Goal: Navigation & Orientation: Find specific page/section

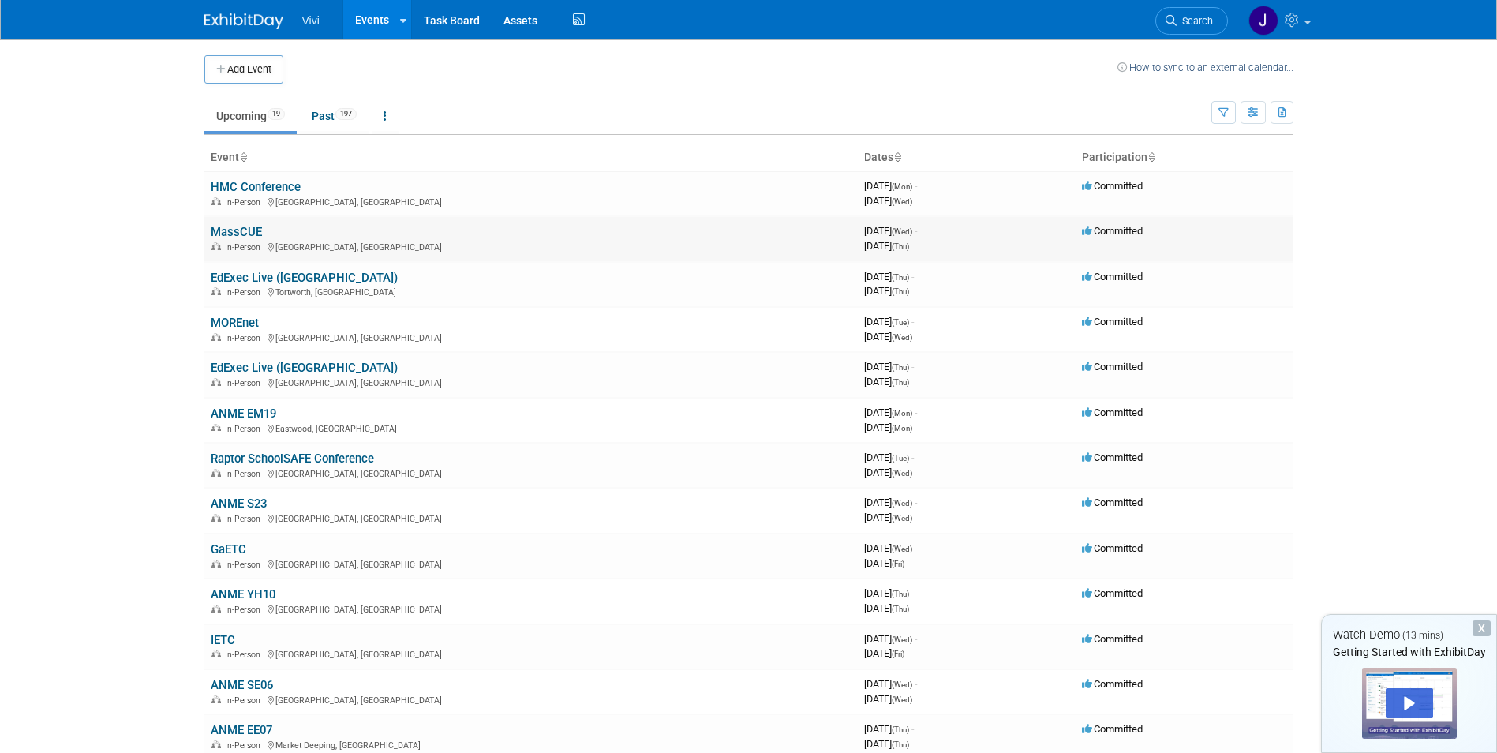
click at [235, 233] on link "MassCUE" at bounding box center [236, 232] width 51 height 14
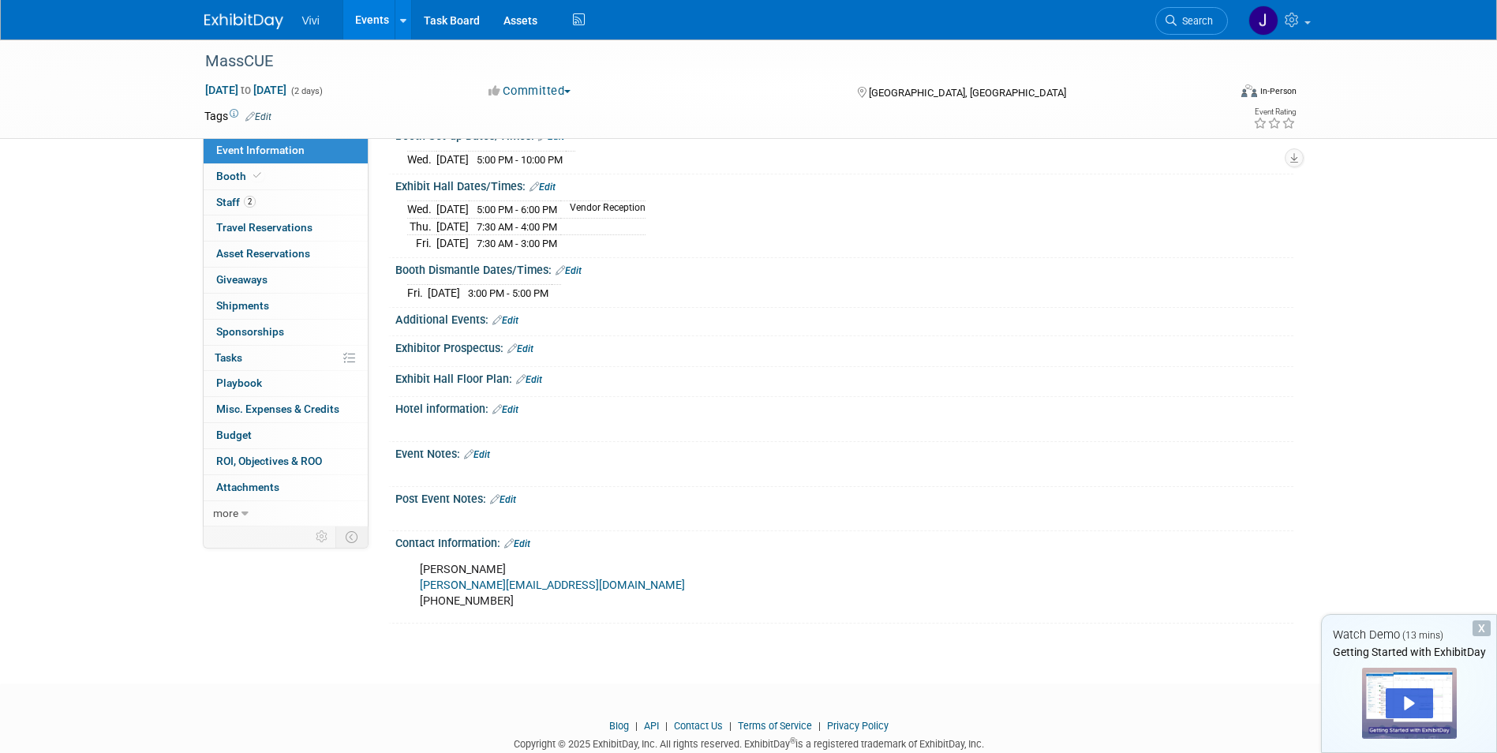
scroll to position [237, 0]
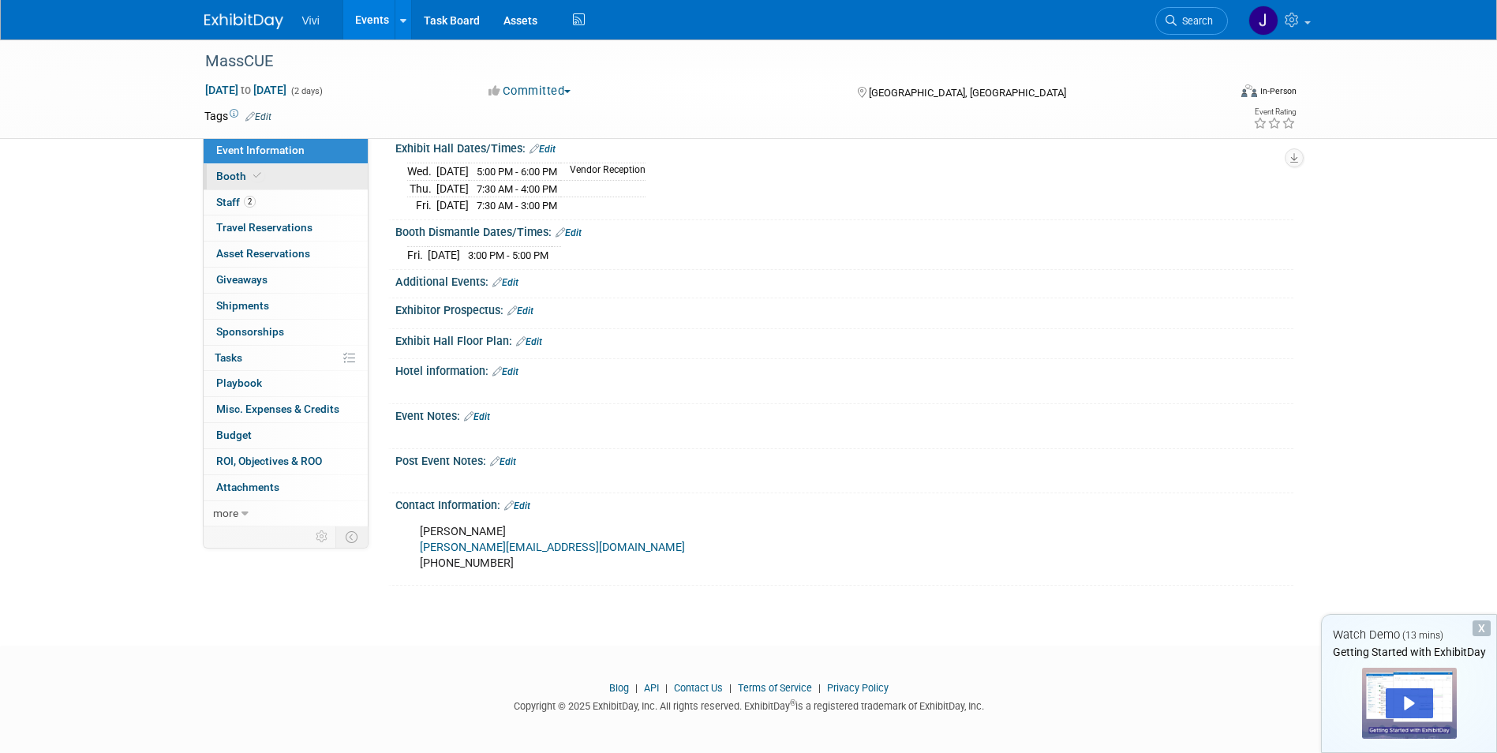
click at [234, 174] on span "Booth" at bounding box center [240, 176] width 48 height 13
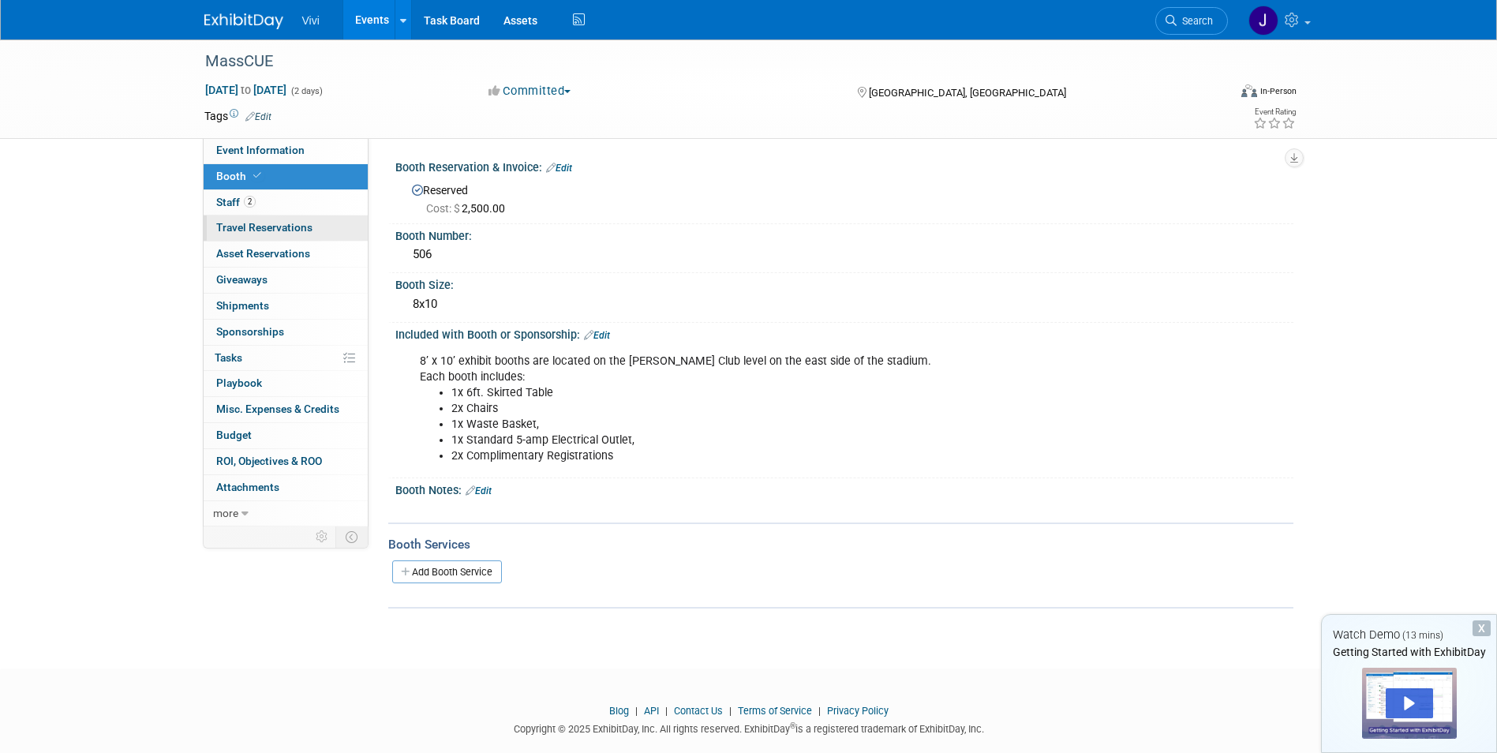
click at [284, 231] on span "Travel Reservations 0" at bounding box center [264, 227] width 96 height 13
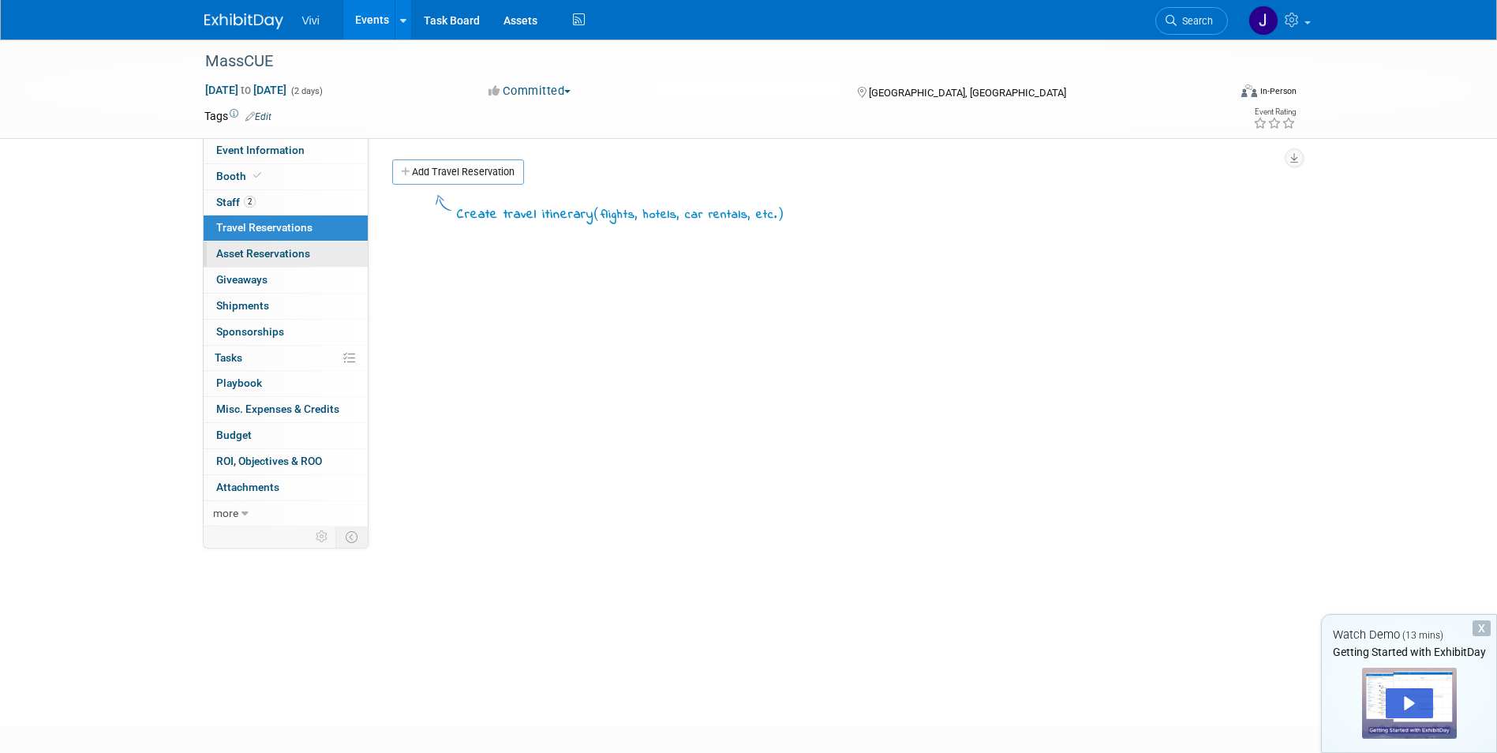
click at [285, 256] on span "Asset Reservations 0" at bounding box center [263, 253] width 94 height 13
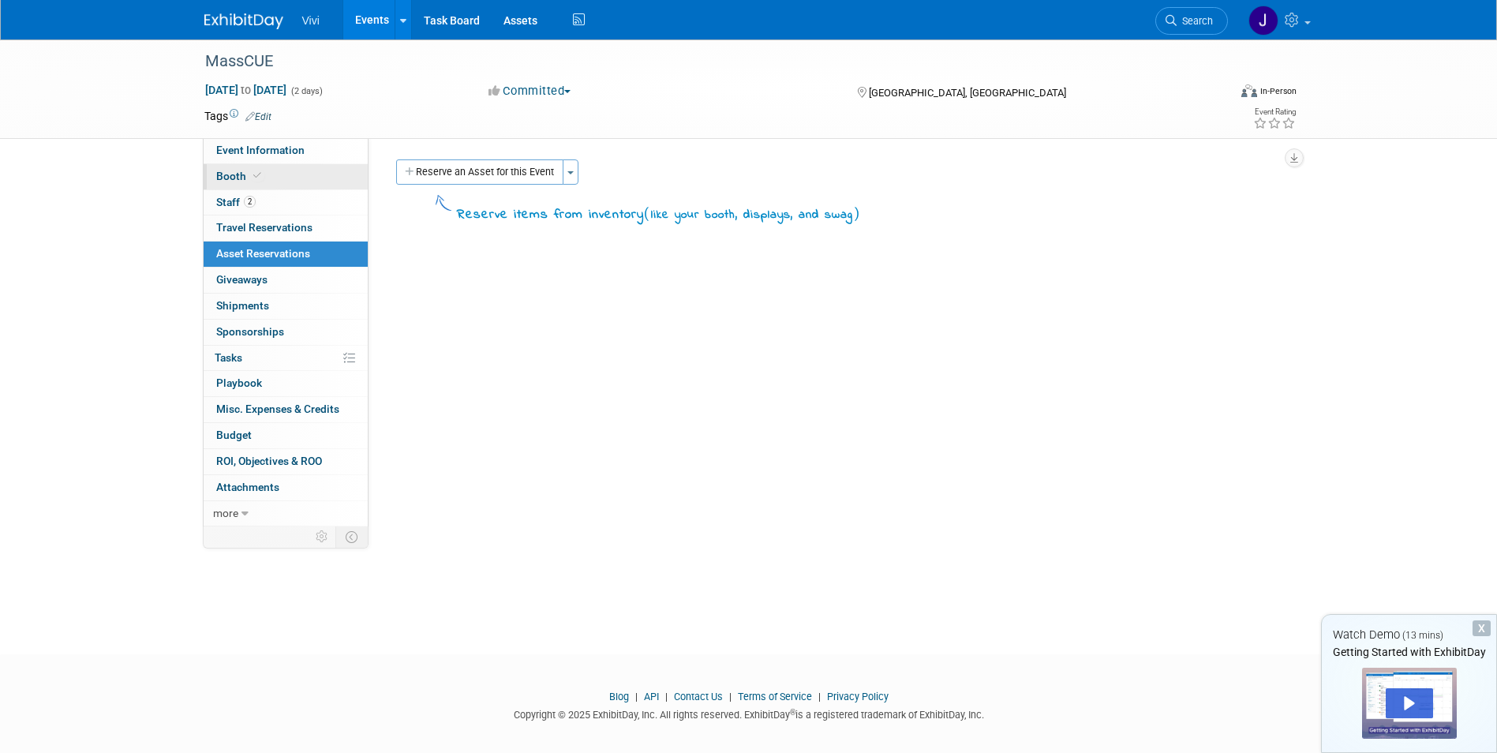
click at [270, 178] on link "Booth" at bounding box center [286, 176] width 164 height 25
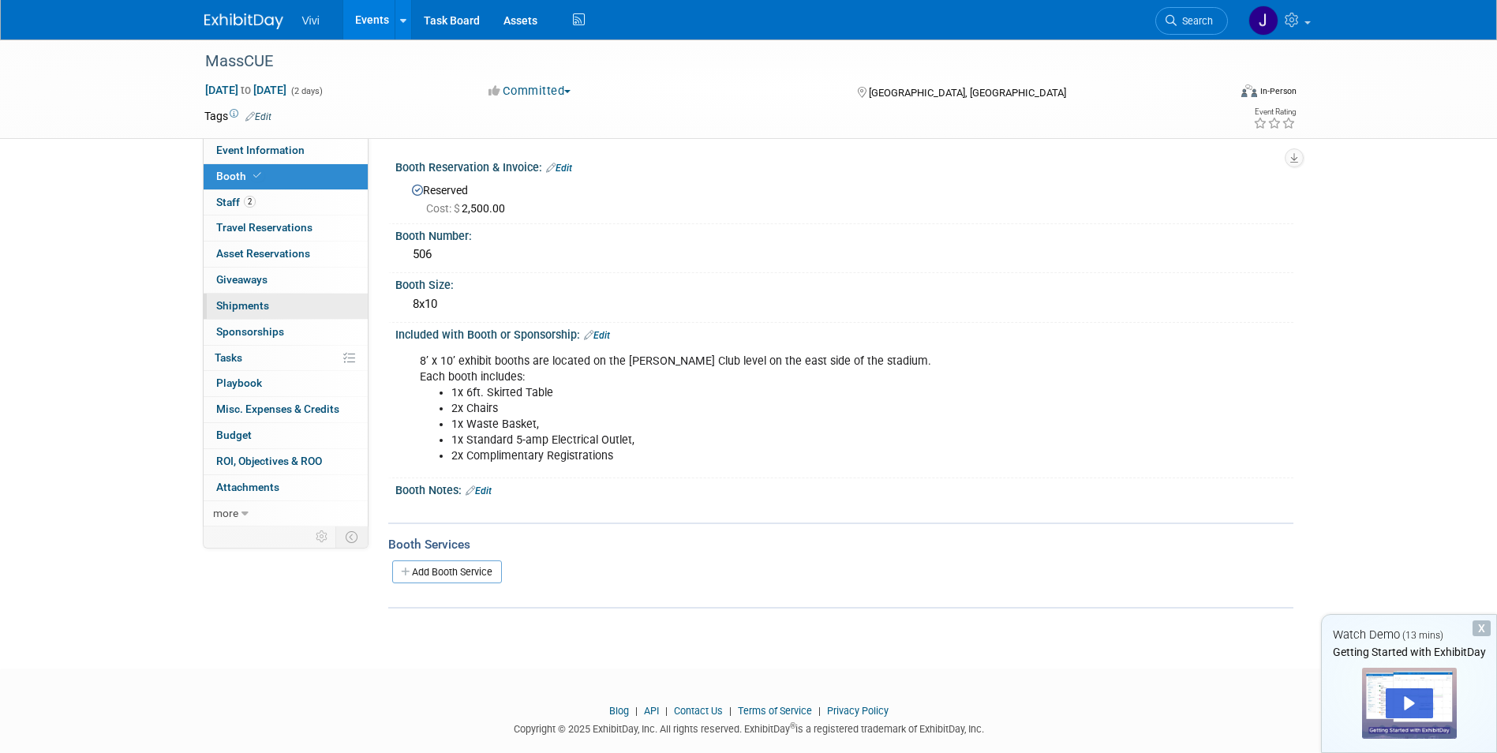
click at [282, 304] on link "0 Shipments 0" at bounding box center [286, 305] width 164 height 25
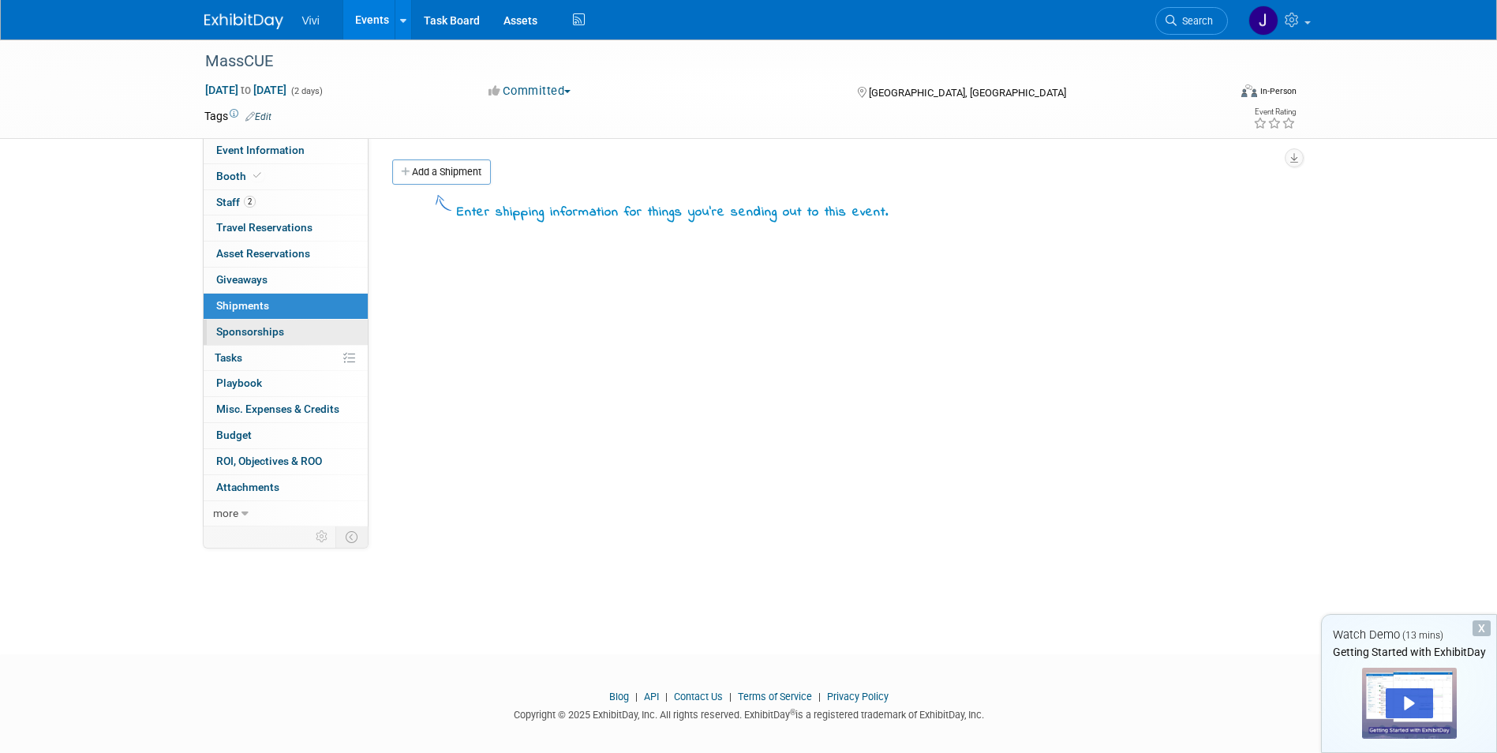
click at [281, 327] on span "Sponsorships 0" at bounding box center [250, 331] width 68 height 13
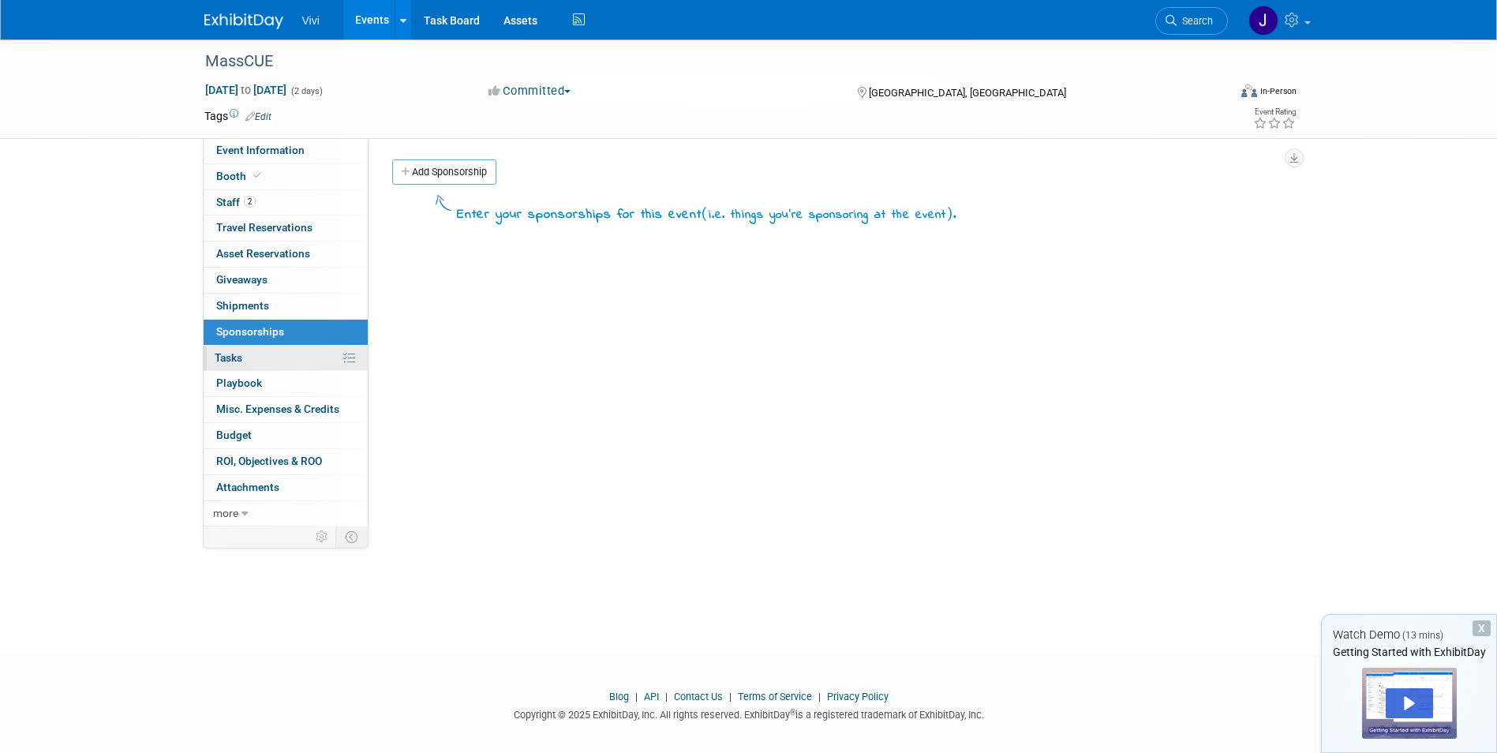
click at [290, 358] on link "0% Tasks 0%" at bounding box center [286, 358] width 164 height 25
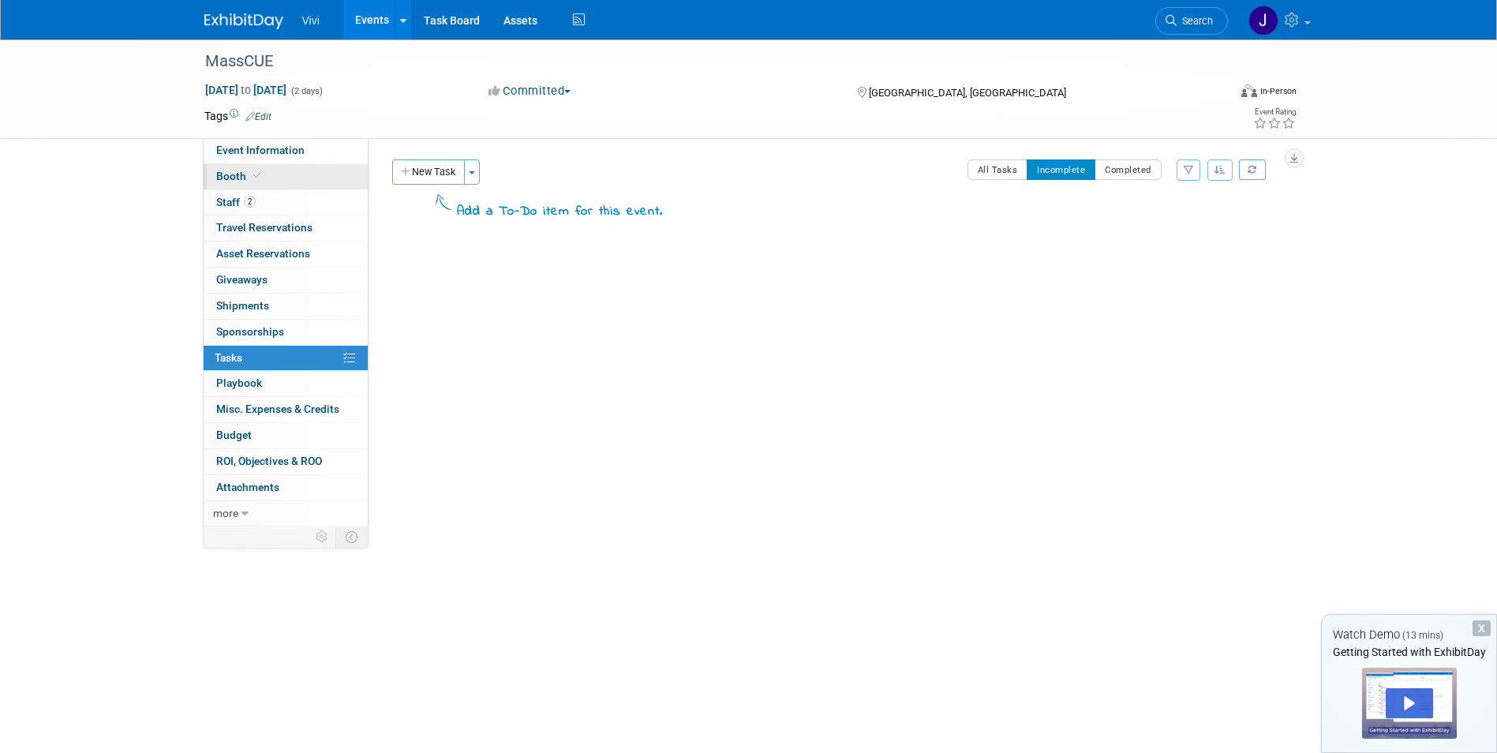
click at [286, 177] on link "Booth" at bounding box center [286, 176] width 164 height 25
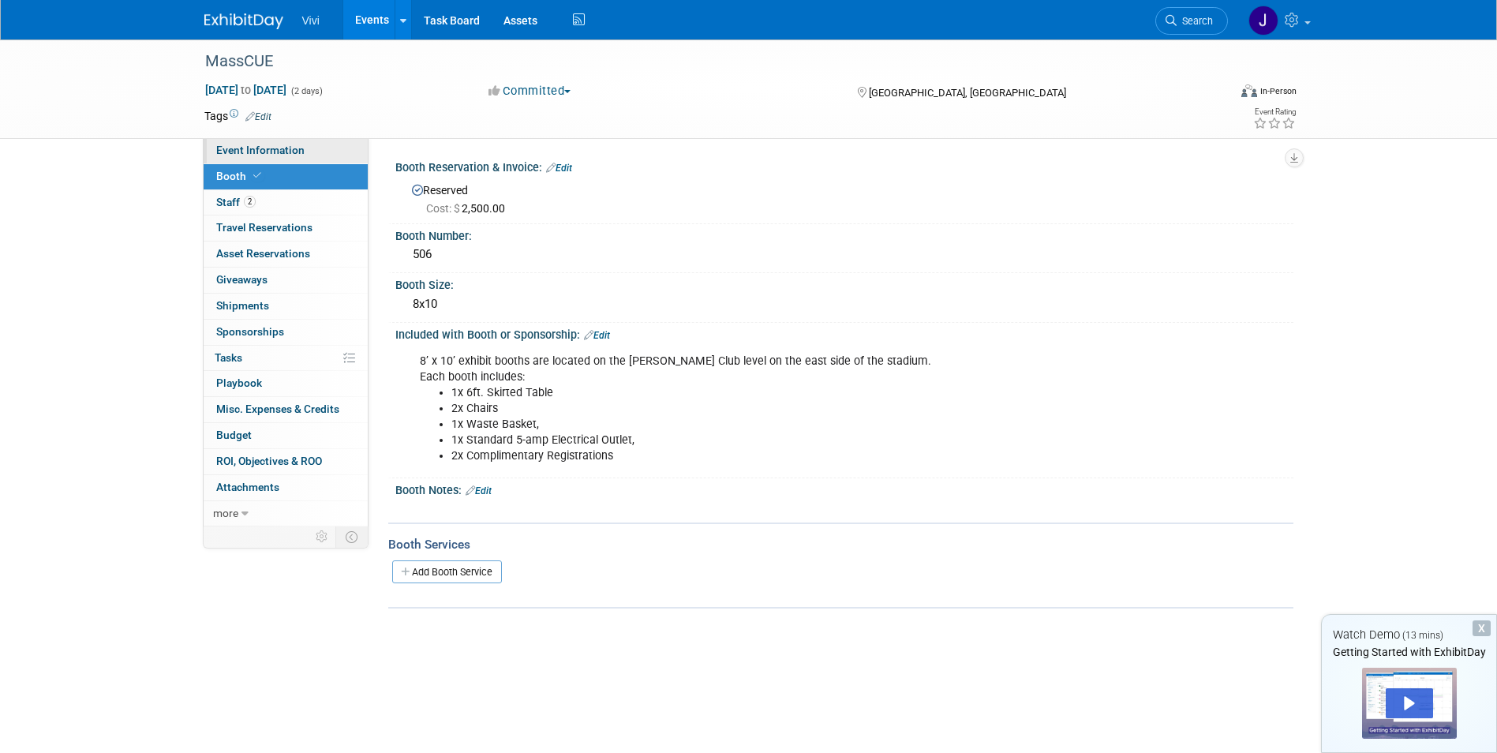
click at [271, 148] on span "Event Information" at bounding box center [260, 150] width 88 height 13
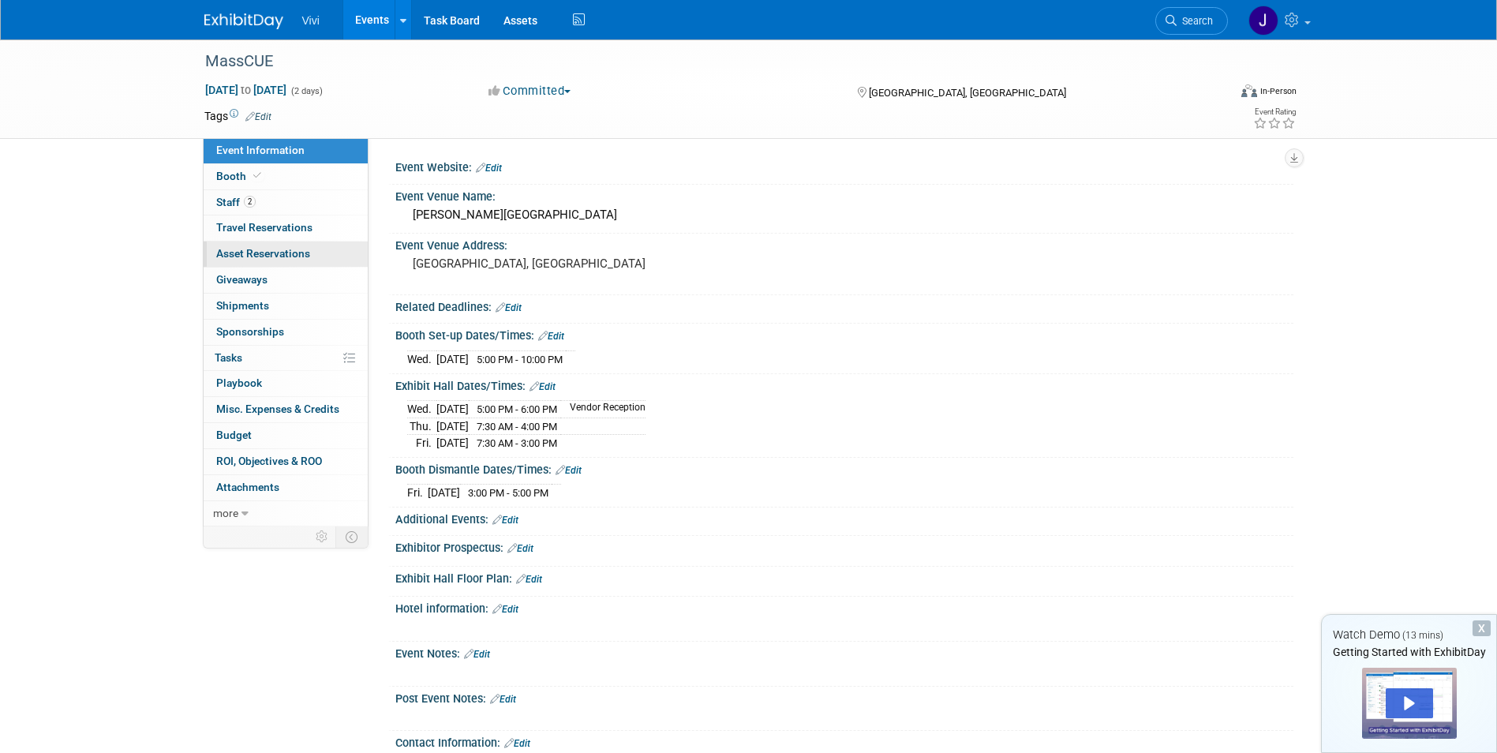
click at [267, 256] on span "Asset Reservations 0" at bounding box center [263, 253] width 94 height 13
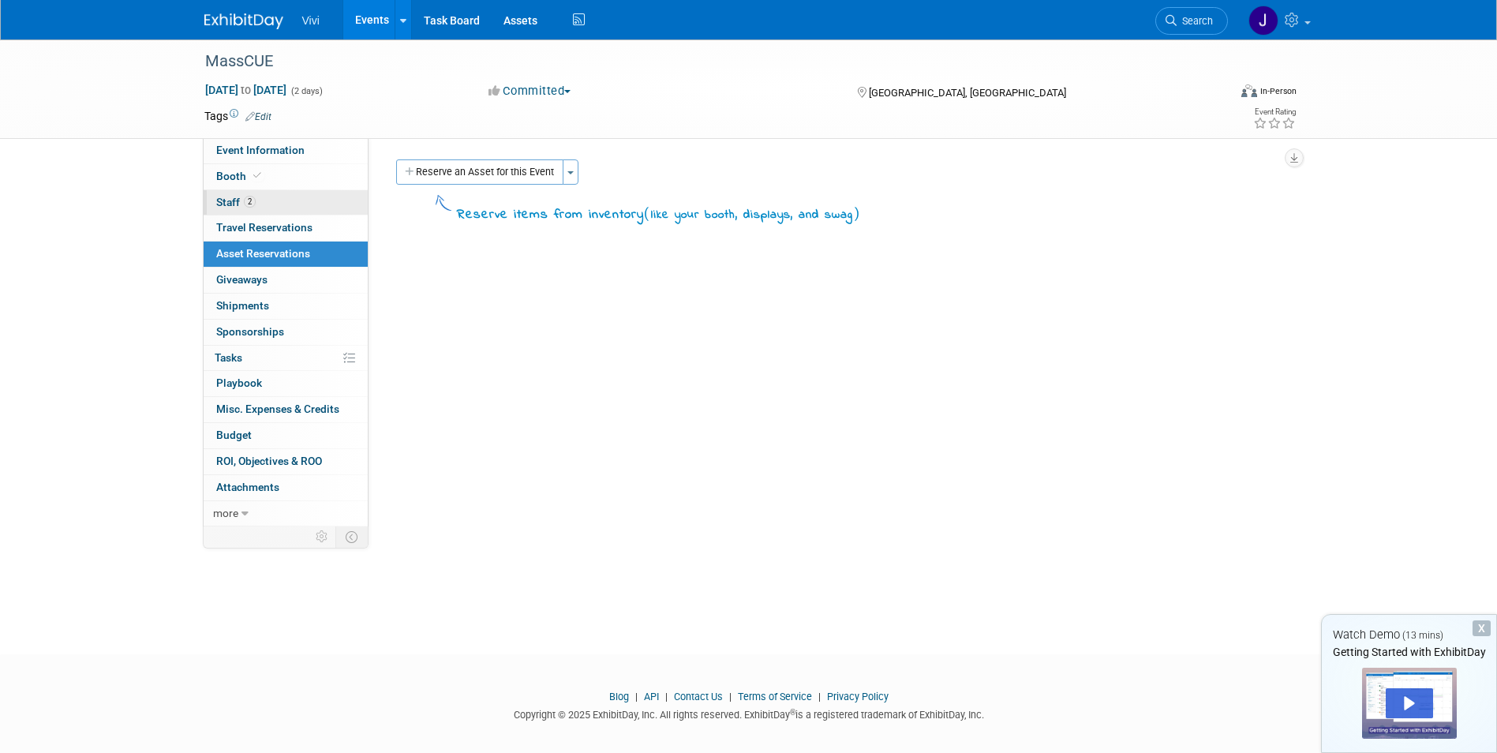
click at [232, 202] on span "Staff 2" at bounding box center [235, 202] width 39 height 13
